Goal: Navigation & Orientation: Find specific page/section

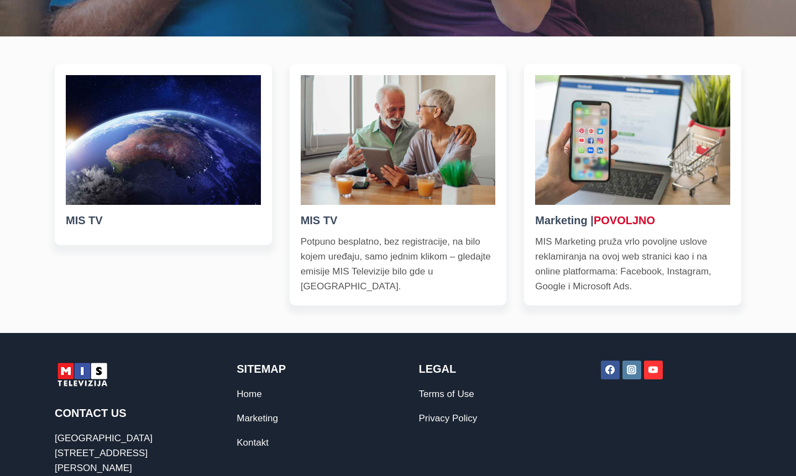
scroll to position [407, 0]
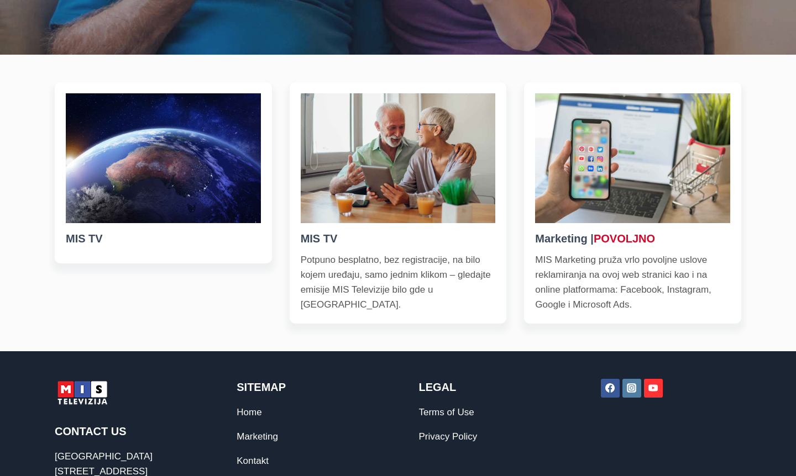
click at [204, 238] on h5 "MIS TV" at bounding box center [163, 238] width 195 height 17
click at [191, 196] on img at bounding box center [163, 158] width 195 height 130
click at [82, 240] on h5 "MIS TV" at bounding box center [163, 238] width 195 height 17
click at [344, 259] on p "Potpuno besplatno, bez registracije, na bilo kojem uređaju, samo jednim klikom …" at bounding box center [398, 283] width 195 height 60
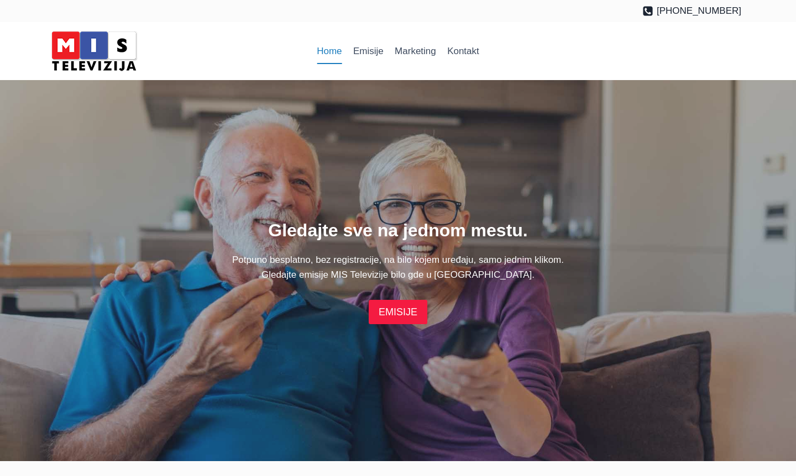
click at [392, 313] on link "EMISIJE" at bounding box center [398, 312] width 59 height 24
